Goal: Task Accomplishment & Management: Manage account settings

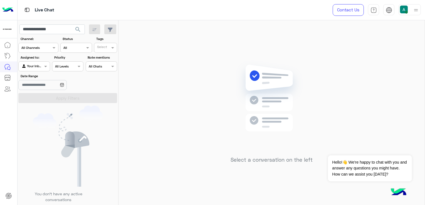
click at [406, 10] on img at bounding box center [404, 10] width 8 height 8
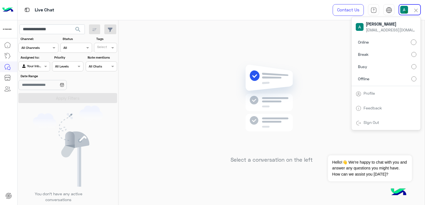
click at [386, 82] on label "Offline" at bounding box center [386, 79] width 61 height 10
